Goal: Information Seeking & Learning: Learn about a topic

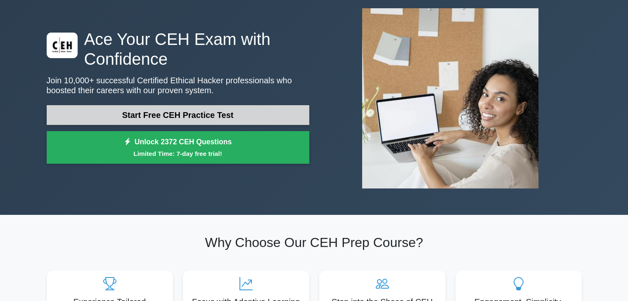
click at [173, 109] on link "Start Free CEH Practice Test" at bounding box center [178, 115] width 263 height 20
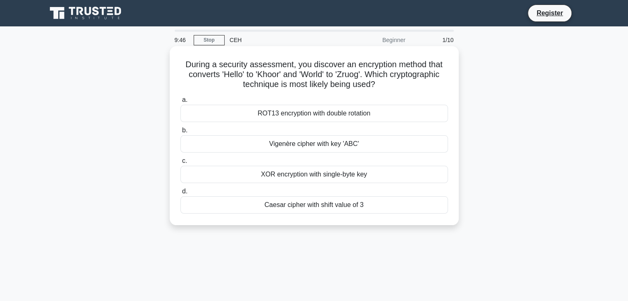
click at [292, 111] on div "ROT13 encryption with double rotation" at bounding box center [314, 113] width 268 height 17
click at [180, 103] on input "a. ROT13 encryption with double rotation" at bounding box center [180, 99] width 0 height 5
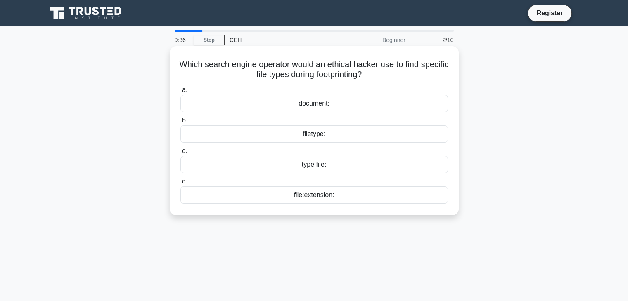
click at [307, 135] on div "filetype:" at bounding box center [314, 134] width 268 height 17
click at [180, 123] on input "b. filetype:" at bounding box center [180, 120] width 0 height 5
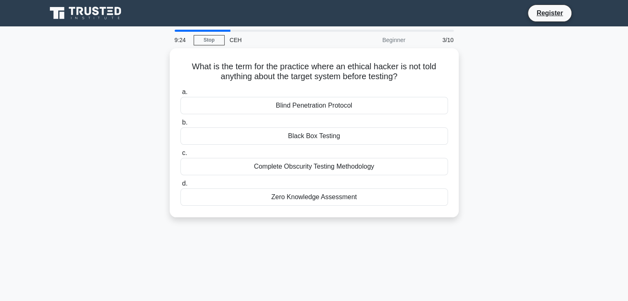
click at [307, 135] on div "Black Box Testing" at bounding box center [314, 136] width 268 height 17
click at [180, 126] on input "b. Black Box Testing" at bounding box center [180, 122] width 0 height 5
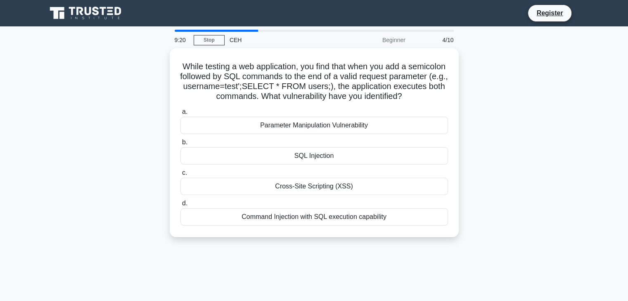
click at [250, 28] on main "9:20 Stop CEH Beginner 4/10 While testing a web application, you find that when…" at bounding box center [314, 236] width 628 height 420
click at [252, 36] on div "CEH" at bounding box center [282, 40] width 114 height 17
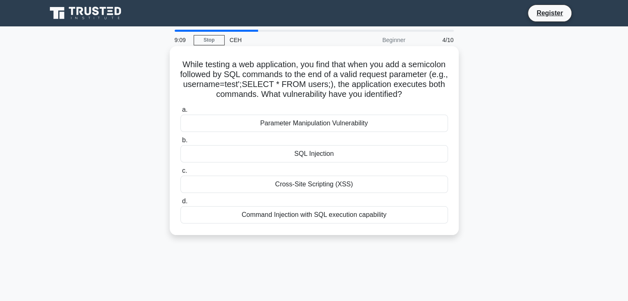
click at [271, 120] on div "Parameter Manipulation Vulnerability" at bounding box center [314, 123] width 268 height 17
click at [180, 113] on input "a. Parameter Manipulation Vulnerability" at bounding box center [180, 109] width 0 height 5
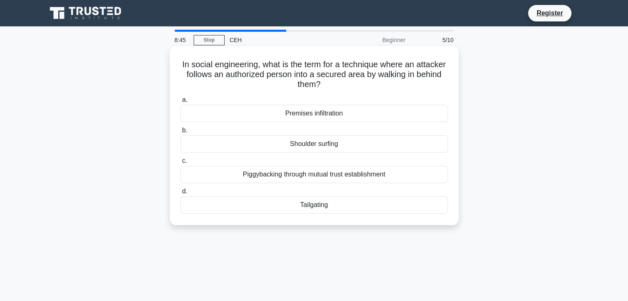
click at [333, 174] on div "Piggybacking through mutual trust establishment" at bounding box center [314, 174] width 268 height 17
click at [180, 164] on input "c. Piggybacking through mutual trust establishment" at bounding box center [180, 161] width 0 height 5
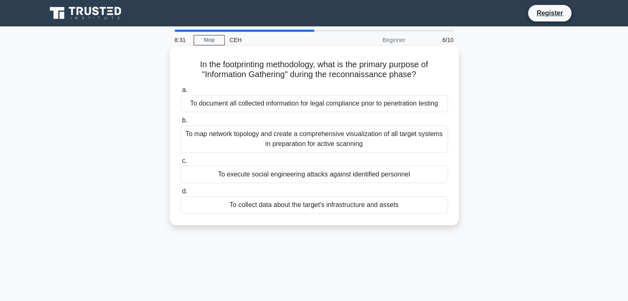
click at [286, 108] on div "To document all collected information for legal compliance prior to penetration…" at bounding box center [314, 103] width 268 height 17
click at [180, 93] on input "a. To document all collected information for legal compliance prior to penetrat…" at bounding box center [180, 90] width 0 height 5
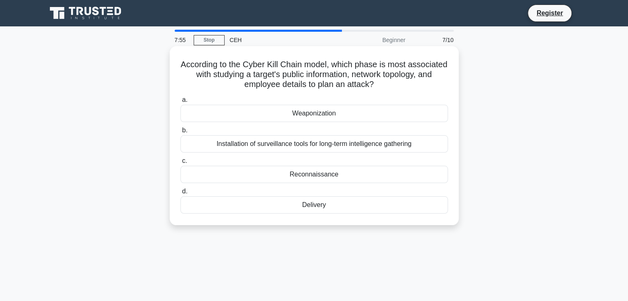
click at [301, 178] on div "Reconnaissance" at bounding box center [314, 174] width 268 height 17
click at [180, 164] on input "c. Reconnaissance" at bounding box center [180, 161] width 0 height 5
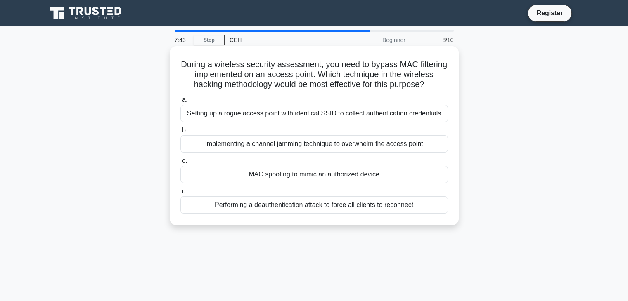
click at [321, 172] on div "MAC spoofing to mimic an authorized device" at bounding box center [314, 174] width 268 height 17
click at [180, 164] on input "c. MAC spoofing to mimic an authorized device" at bounding box center [180, 161] width 0 height 5
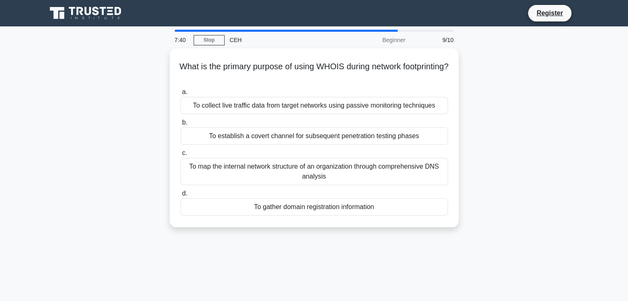
click at [321, 172] on div "To map the internal network structure of an organization through comprehensive …" at bounding box center [314, 171] width 268 height 27
click at [180, 156] on input "c. To map the internal network structure of an organization through comprehensi…" at bounding box center [180, 153] width 0 height 5
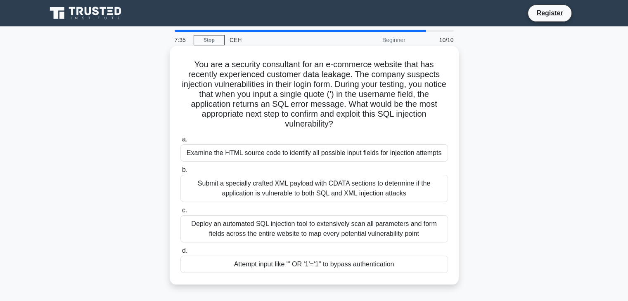
click at [319, 180] on div "Submit a specially crafted XML payload with CDATA sections to determine if the …" at bounding box center [314, 188] width 268 height 27
click at [180, 173] on input "b. Submit a specially crafted XML payload with CDATA sections to determine if t…" at bounding box center [180, 170] width 0 height 5
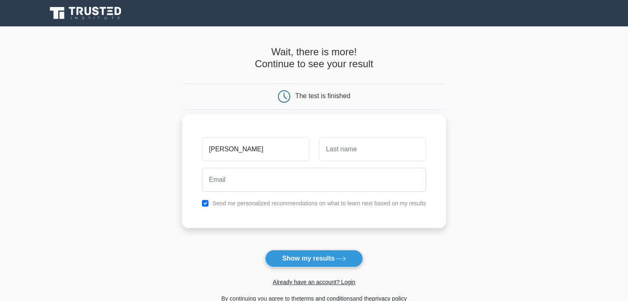
type input "arnav"
click at [350, 151] on input "text" at bounding box center [372, 150] width 107 height 24
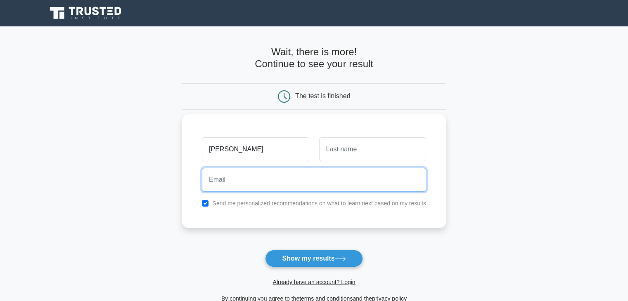
click at [289, 180] on input "email" at bounding box center [314, 180] width 224 height 24
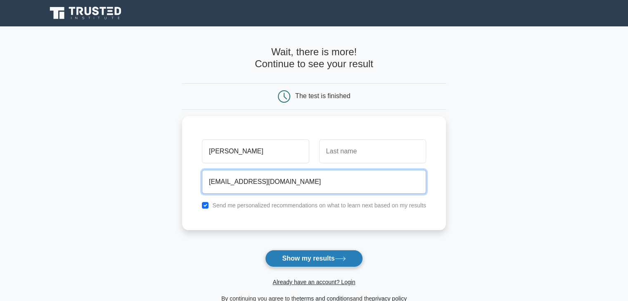
type input "arnavtiwarijanuary14@gmail.com"
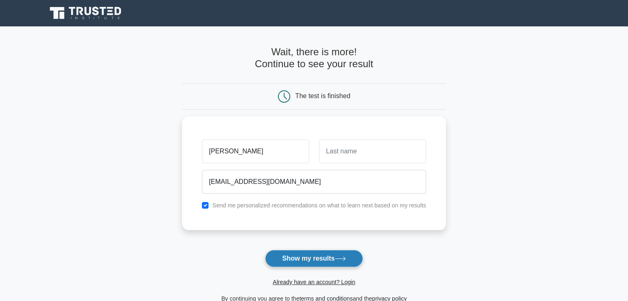
click at [297, 261] on button "Show my results" at bounding box center [313, 258] width 97 height 17
type input "tiwari"
click at [265, 250] on button "Show my results" at bounding box center [313, 258] width 97 height 17
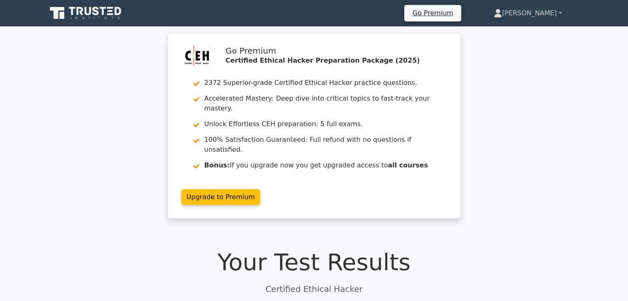
click at [537, 9] on link "[PERSON_NAME]" at bounding box center [528, 13] width 108 height 17
click at [537, 33] on link "Profile" at bounding box center [507, 32] width 65 height 13
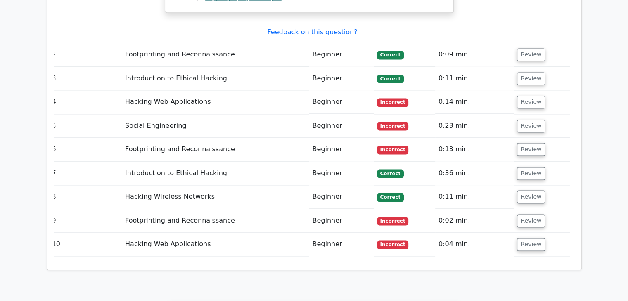
scroll to position [1121, 0]
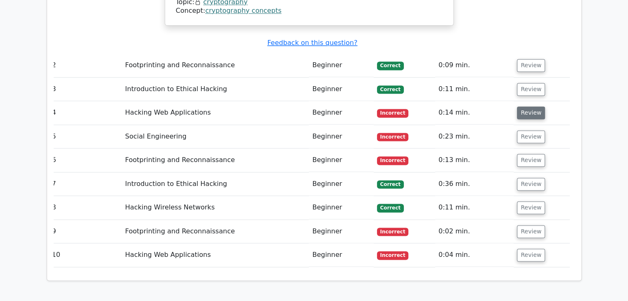
click at [522, 107] on button "Review" at bounding box center [531, 113] width 28 height 13
click at [524, 107] on button "Review" at bounding box center [531, 113] width 28 height 13
click at [162, 125] on td "Social Engineering" at bounding box center [215, 137] width 187 height 24
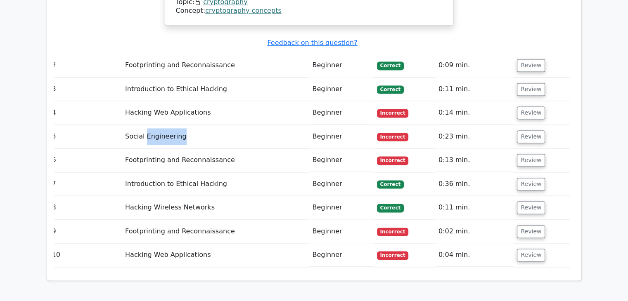
click at [162, 125] on td "Social Engineering" at bounding box center [215, 137] width 187 height 24
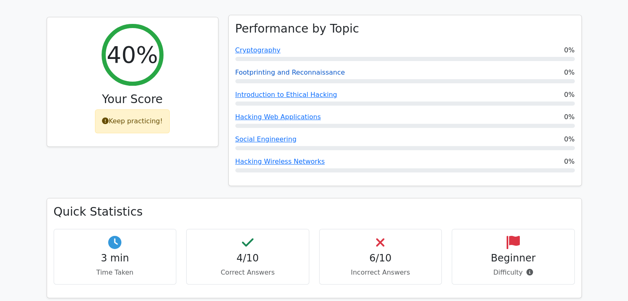
scroll to position [300, 0]
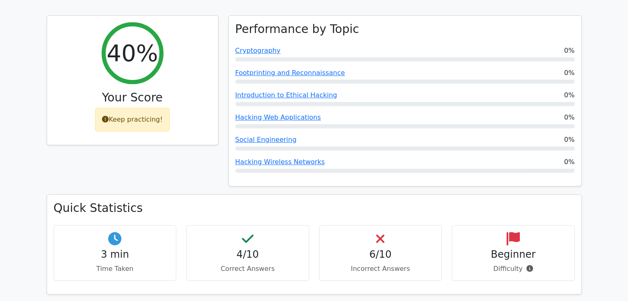
click at [377, 233] on icon at bounding box center [380, 239] width 8 height 13
click at [546, 254] on div "Beginner Difficulty" at bounding box center [513, 253] width 123 height 56
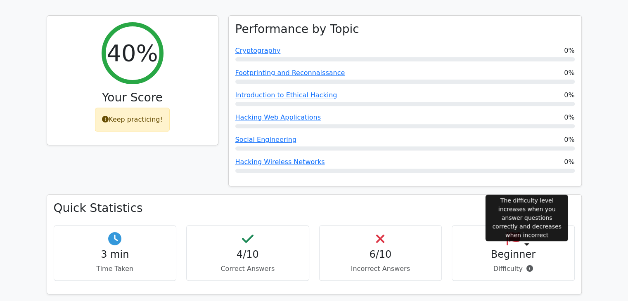
click at [527, 266] on icon at bounding box center [530, 269] width 7 height 7
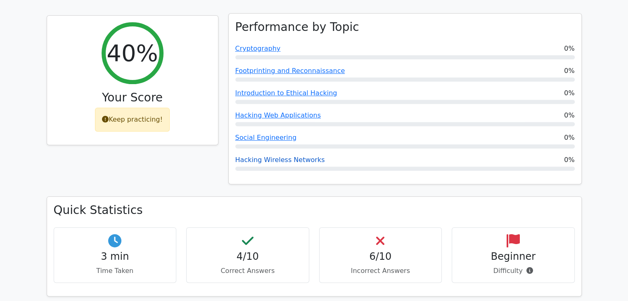
click at [261, 156] on link "Hacking Wireless Networks" at bounding box center [280, 160] width 90 height 8
click at [252, 45] on link "Cryptography" at bounding box center [257, 49] width 45 height 8
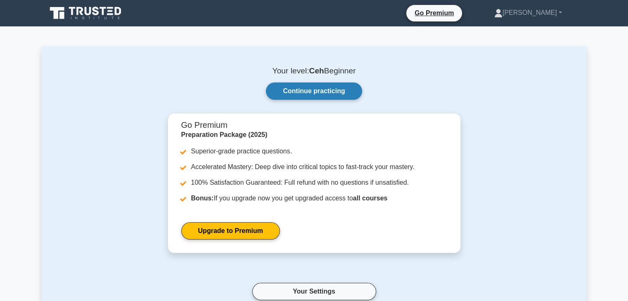
click at [308, 90] on link "Continue practicing" at bounding box center [314, 91] width 96 height 17
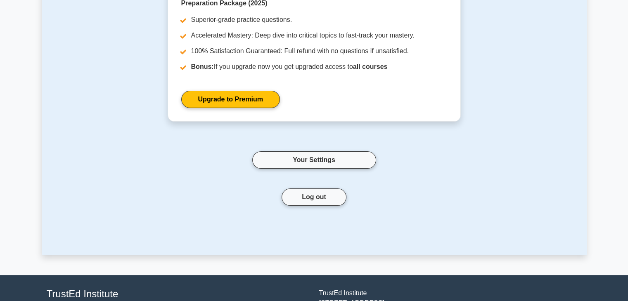
scroll to position [197, 0]
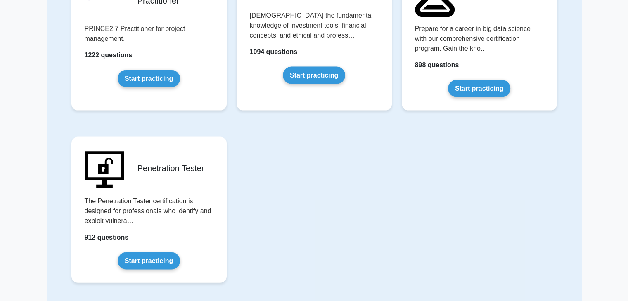
scroll to position [1690, 0]
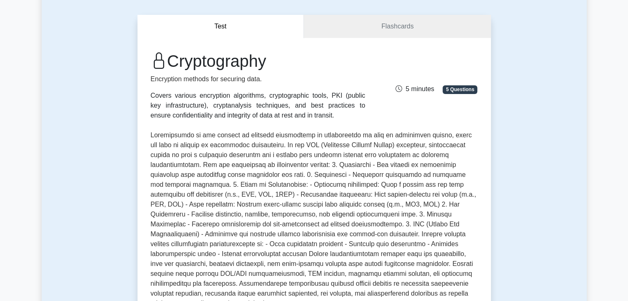
scroll to position [66, 0]
click at [401, 26] on link "Flashcards" at bounding box center [397, 26] width 187 height 24
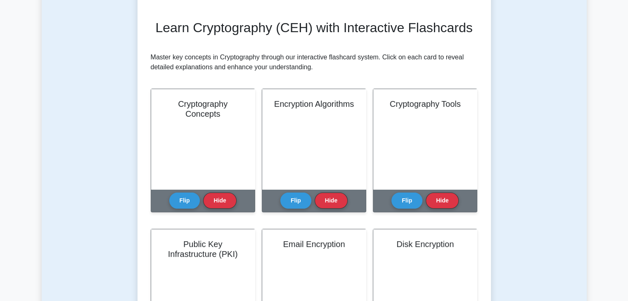
scroll to position [104, 0]
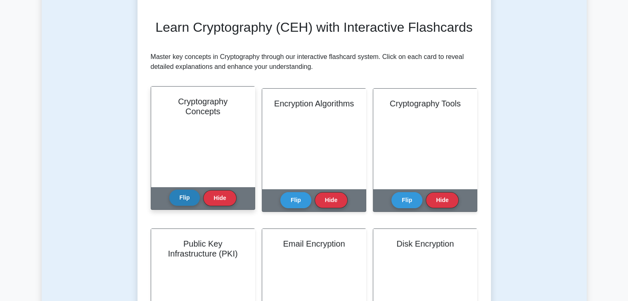
click at [180, 201] on button "Flip" at bounding box center [184, 198] width 31 height 16
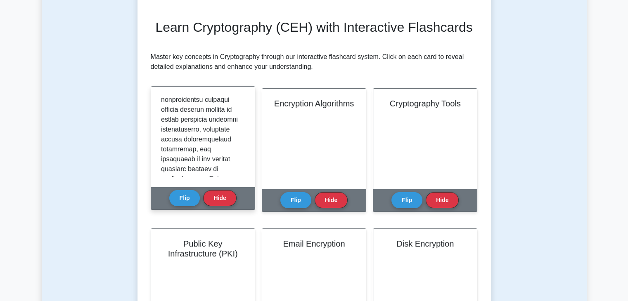
scroll to position [976, 0]
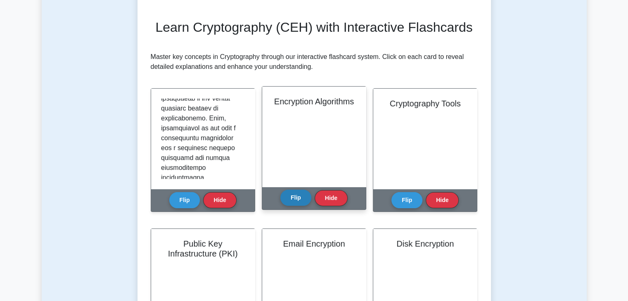
click at [282, 202] on button "Flip" at bounding box center [295, 198] width 31 height 16
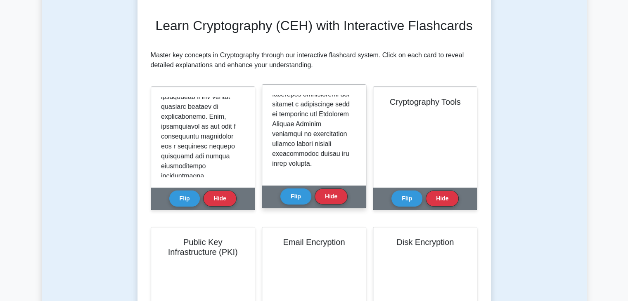
scroll to position [107, 0]
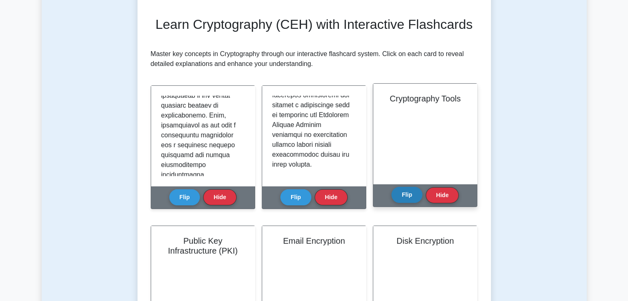
click at [406, 194] on button "Flip" at bounding box center [407, 195] width 31 height 16
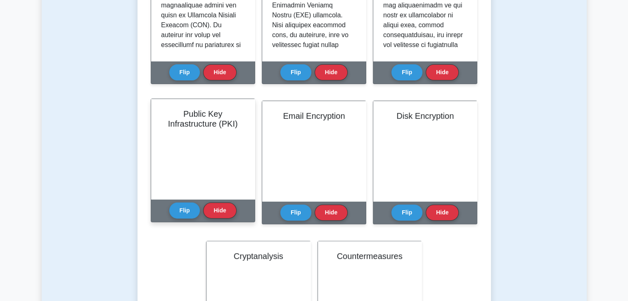
scroll to position [233, 0]
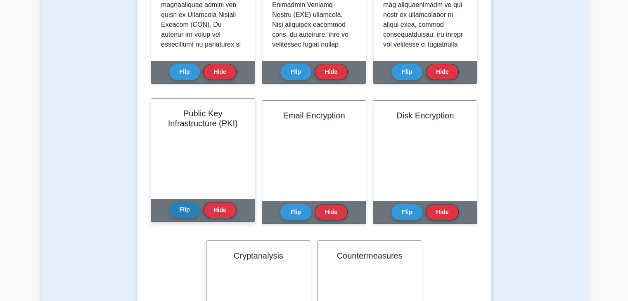
click at [187, 212] on button "Flip" at bounding box center [184, 210] width 31 height 16
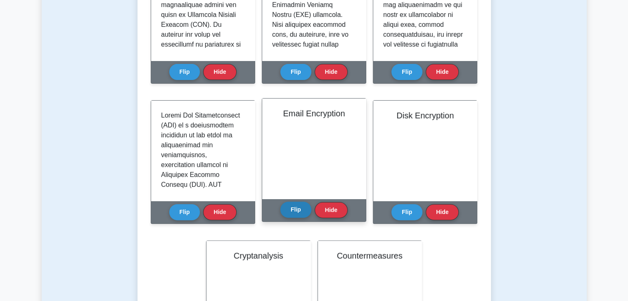
click at [293, 214] on button "Flip" at bounding box center [295, 210] width 31 height 16
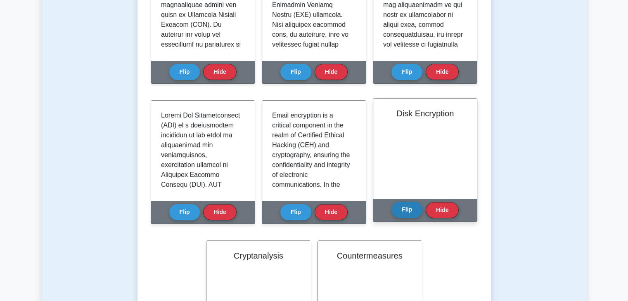
click at [401, 206] on button "Flip" at bounding box center [407, 210] width 31 height 16
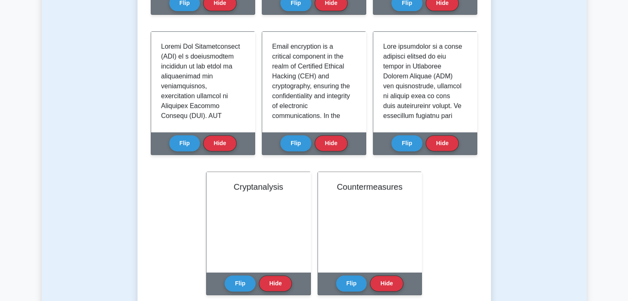
scroll to position [302, 0]
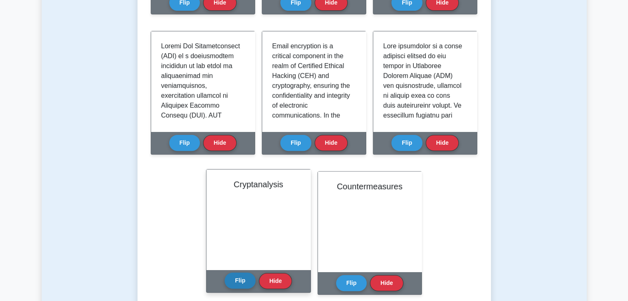
click at [226, 281] on button "Flip" at bounding box center [240, 281] width 31 height 16
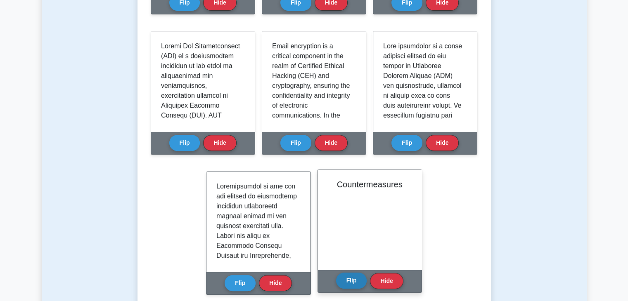
click at [351, 282] on button "Flip" at bounding box center [351, 281] width 31 height 16
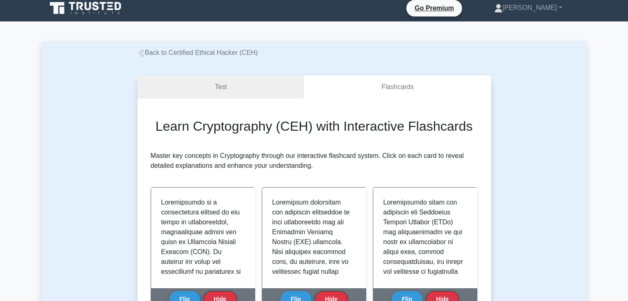
scroll to position [0, 0]
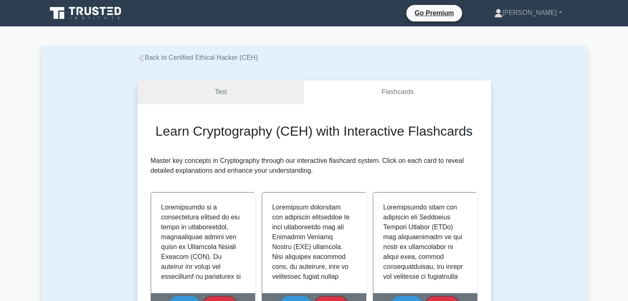
click at [211, 97] on link "Test" at bounding box center [221, 93] width 167 height 24
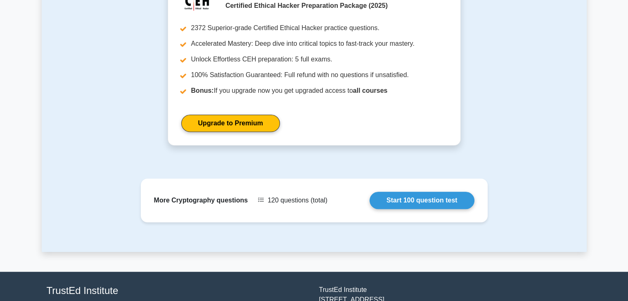
scroll to position [526, 0]
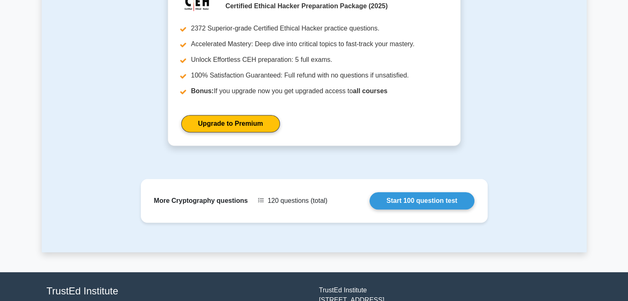
click at [401, 192] on link "Start 100 question test" at bounding box center [422, 200] width 105 height 17
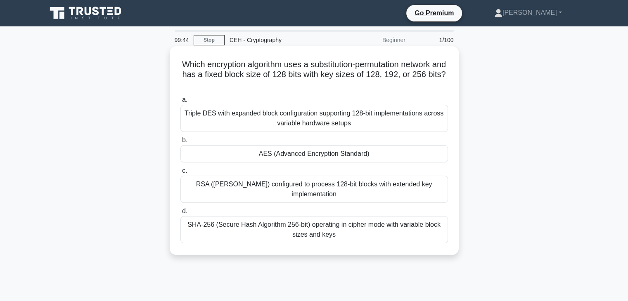
click at [276, 155] on div "AES (Advanced Encryption Standard)" at bounding box center [314, 153] width 268 height 17
click at [180, 143] on input "b. AES (Advanced Encryption Standard)" at bounding box center [180, 140] width 0 height 5
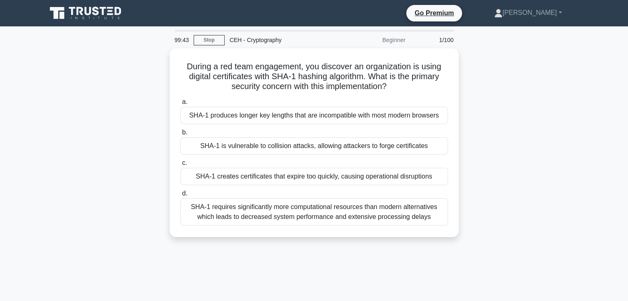
click at [276, 155] on div "a. SHA-1 produces longer key lengths that are incompatible with most modern bro…" at bounding box center [315, 161] width 278 height 132
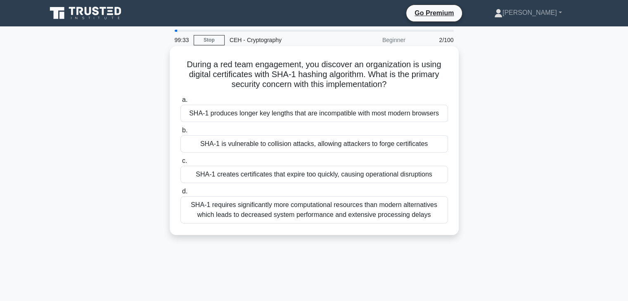
click at [275, 111] on div "SHA-1 produces longer key lengths that are incompatible with most modern browse…" at bounding box center [314, 113] width 268 height 17
click at [180, 103] on input "a. SHA-1 produces longer key lengths that are incompatible with most modern bro…" at bounding box center [180, 99] width 0 height 5
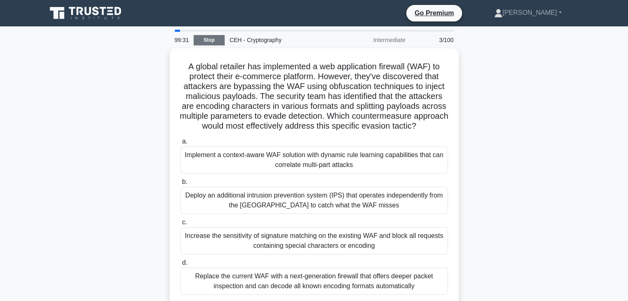
click at [210, 40] on link "Stop" at bounding box center [209, 40] width 31 height 10
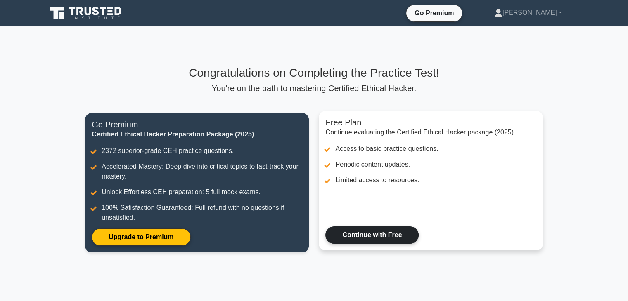
scroll to position [92, 0]
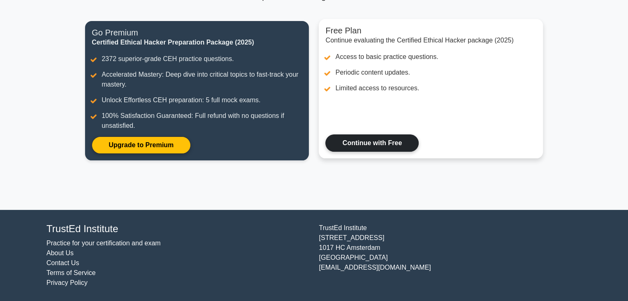
click at [388, 146] on link "Continue with Free" at bounding box center [371, 143] width 93 height 17
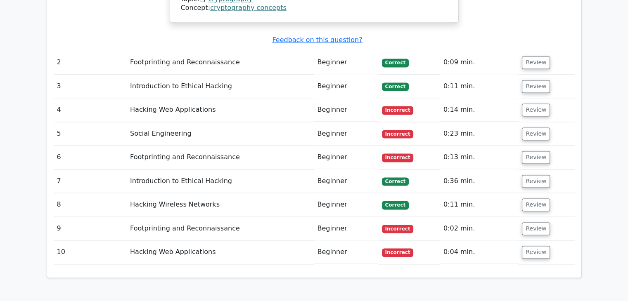
scroll to position [1126, 0]
